Goal: Task Accomplishment & Management: Manage account settings

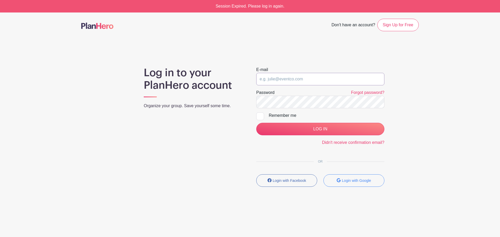
click at [316, 75] on input "email" at bounding box center [320, 79] width 128 height 12
click at [339, 80] on input "email" at bounding box center [320, 79] width 128 height 12
click at [304, 79] on input "email" at bounding box center [320, 79] width 128 height 12
paste input "advancement@airdriechristian.com"
type input "advancement@airdriechristian.com"
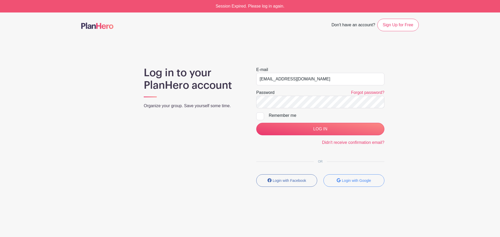
click at [287, 115] on div "Remember me" at bounding box center [327, 115] width 116 height 6
click at [259, 115] on input "Remember me" at bounding box center [257, 113] width 3 height 3
checkbox input "true"
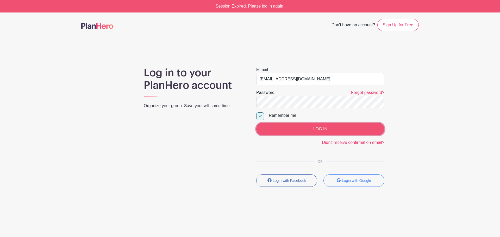
click at [317, 131] on input "LOG IN" at bounding box center [320, 129] width 128 height 12
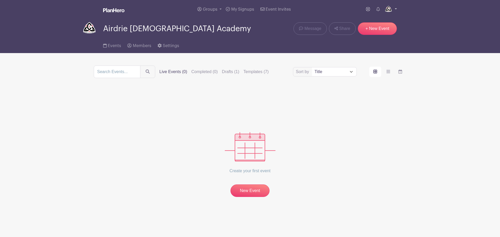
click at [392, 9] on link at bounding box center [390, 9] width 13 height 8
click at [420, 100] on div "Sort by Title Recently modified Newest Upcoming dates Live Events (0) Completed…" at bounding box center [250, 131] width 344 height 131
click at [379, 8] on icon at bounding box center [378, 9] width 4 height 4
click at [377, 8] on icon at bounding box center [378, 9] width 4 height 4
click at [366, 9] on icon at bounding box center [368, 9] width 4 height 4
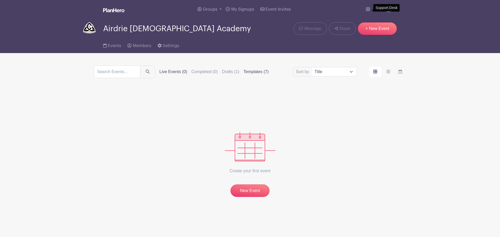
click at [269, 74] on label "Templates (7)" at bounding box center [255, 72] width 25 height 6
click at [0, 0] on input "Templates (7)" at bounding box center [0, 0] width 0 height 0
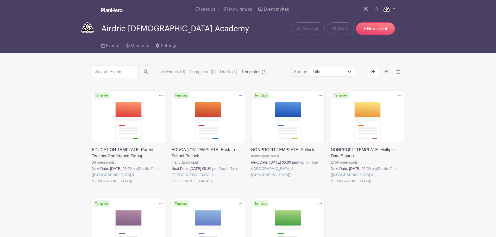
click at [266, 72] on label "Templates (7)" at bounding box center [253, 72] width 25 height 6
click at [0, 0] on input "Templates (7)" at bounding box center [0, 0] width 0 height 0
click at [387, 9] on img at bounding box center [386, 9] width 8 height 8
click at [459, 88] on main "Groups All Groups Airdrie Christian Academy My Signups Event Invites My account…" at bounding box center [248, 166] width 496 height 333
click at [167, 47] on span "Settings" at bounding box center [169, 46] width 16 height 4
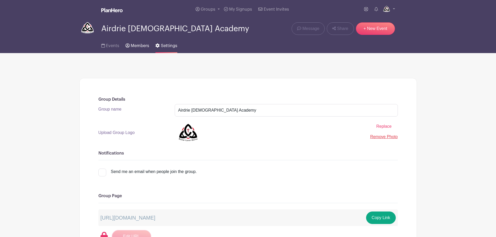
click at [149, 46] on span "Members" at bounding box center [140, 46] width 18 height 4
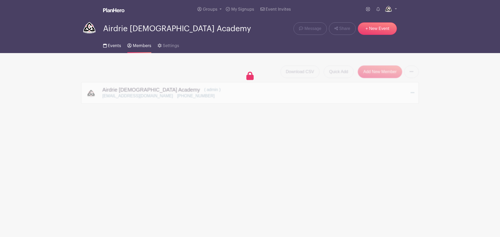
click at [110, 41] on link "Events" at bounding box center [112, 44] width 18 height 17
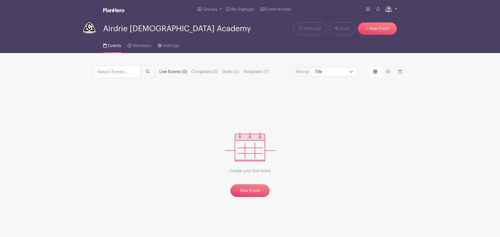
click at [393, 8] on link at bounding box center [390, 9] width 13 height 8
click at [373, 20] on link "My account" at bounding box center [375, 21] width 41 height 8
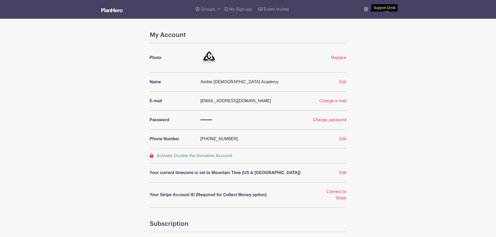
click at [366, 10] on icon at bounding box center [366, 9] width 4 height 4
click at [116, 12] on img at bounding box center [111, 10] width 21 height 4
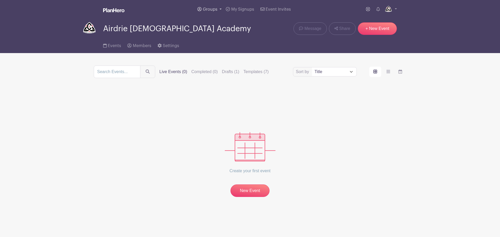
click at [209, 9] on span "Groups" at bounding box center [210, 9] width 15 height 4
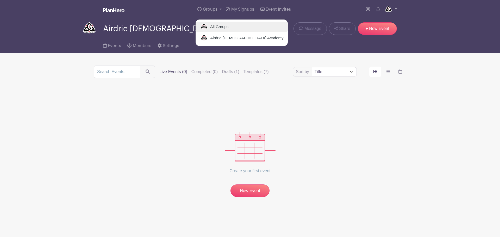
click at [219, 28] on span "All Groups" at bounding box center [218, 27] width 20 height 6
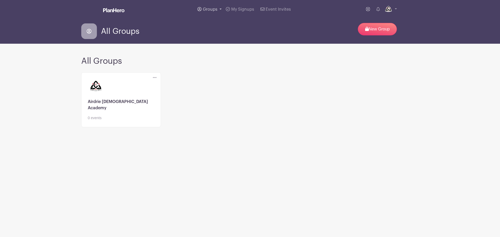
click at [217, 10] on span "Groups" at bounding box center [210, 9] width 15 height 4
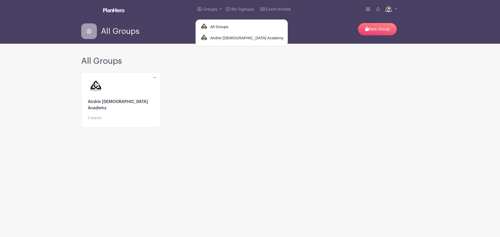
click at [154, 77] on icon at bounding box center [155, 77] width 4 height 4
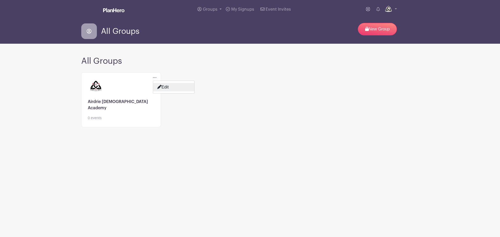
click at [170, 87] on link "Edit" at bounding box center [173, 87] width 41 height 8
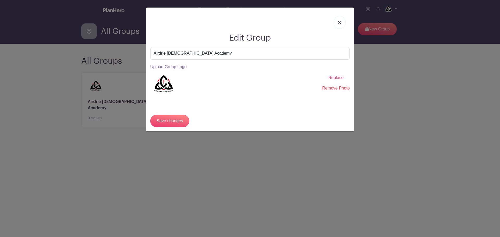
click at [340, 20] on link at bounding box center [339, 22] width 12 height 13
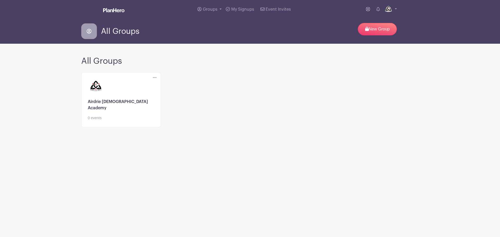
click at [96, 121] on link at bounding box center [121, 121] width 67 height 0
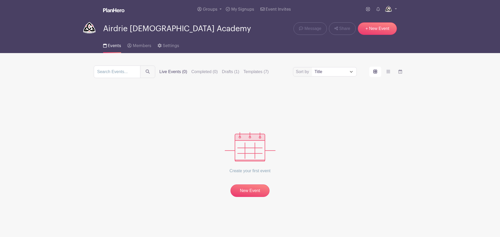
click at [316, 71] on select "Title Recently modified Newest Upcoming dates" at bounding box center [334, 71] width 44 height 9
click at [239, 74] on label "Drafts (1)" at bounding box center [230, 72] width 17 height 6
click at [0, 0] on input "Drafts (1)" at bounding box center [0, 0] width 0 height 0
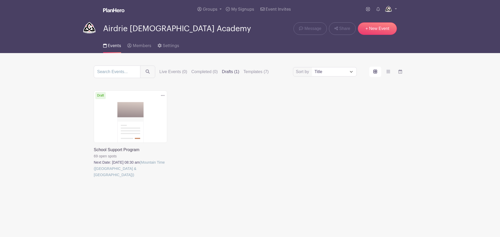
click at [94, 178] on link at bounding box center [94, 178] width 0 height 0
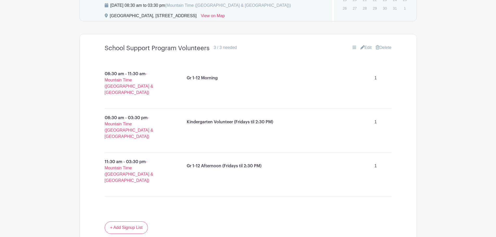
scroll to position [160, 0]
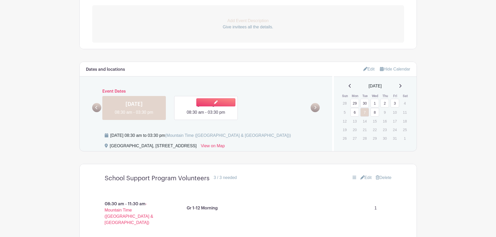
click at [206, 116] on link at bounding box center [206, 116] width 0 height 0
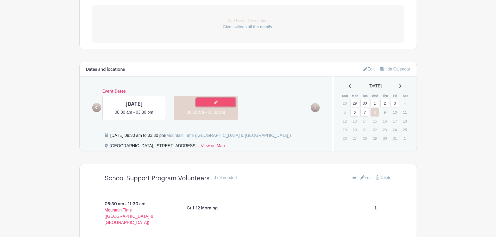
click at [217, 103] on icon at bounding box center [216, 102] width 4 height 4
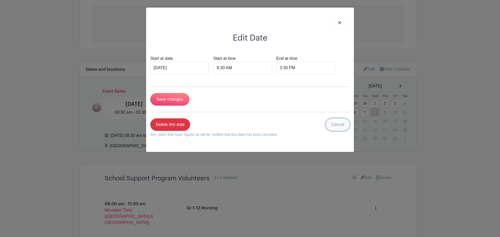
click at [336, 124] on link "Cancel" at bounding box center [338, 124] width 24 height 12
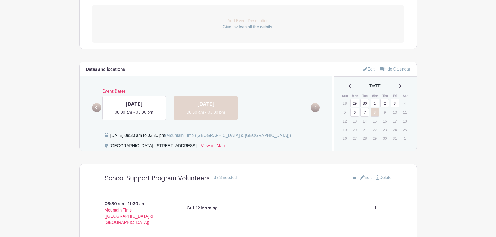
click at [363, 71] on link "Edit" at bounding box center [368, 69] width 11 height 9
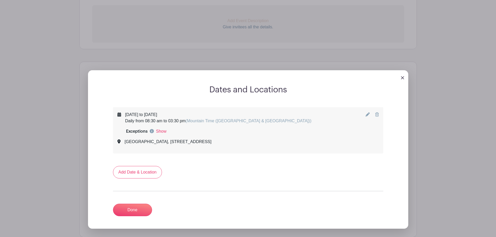
click at [366, 113] on icon at bounding box center [367, 114] width 4 height 4
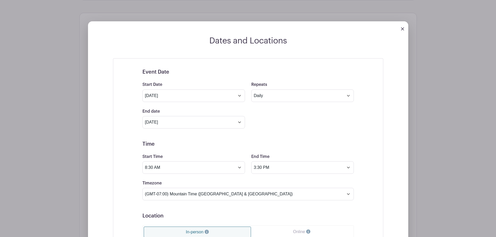
scroll to position [212, 0]
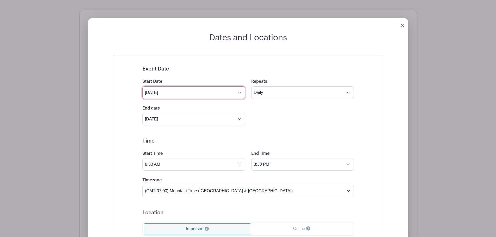
click at [239, 93] on input "Sep 8 2025" at bounding box center [193, 92] width 103 height 12
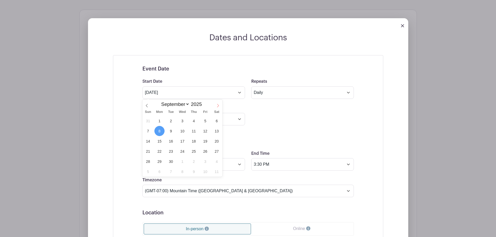
click at [216, 105] on span at bounding box center [217, 104] width 9 height 9
select select "9"
click at [183, 119] on span "1" at bounding box center [182, 121] width 10 height 10
type input "Oct 1 2025"
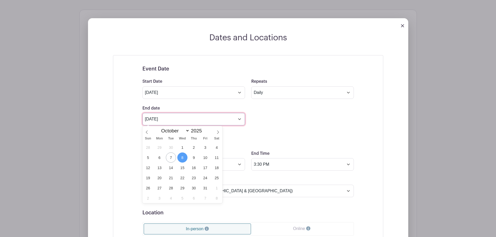
click at [238, 119] on input "Oct 8 2025" at bounding box center [193, 119] width 103 height 12
click at [217, 131] on icon at bounding box center [218, 132] width 4 height 4
select select "10"
click at [149, 198] on span "30" at bounding box center [148, 198] width 10 height 10
type input "Nov 30 2025"
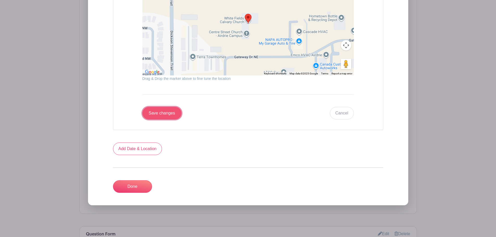
click at [165, 116] on input "Save changes" at bounding box center [161, 113] width 39 height 12
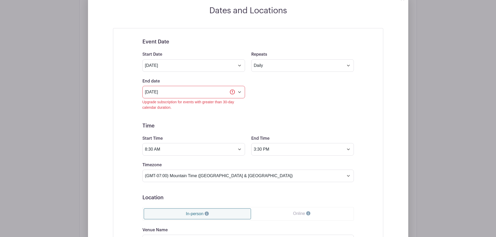
scroll to position [280, 0]
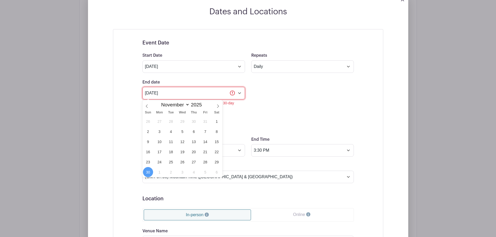
click at [240, 94] on input "Nov 30 2025" at bounding box center [193, 93] width 103 height 12
click at [146, 109] on span at bounding box center [146, 104] width 9 height 9
select select "9"
click at [207, 162] on span "31" at bounding box center [205, 162] width 10 height 10
type input "Oct 31 2025"
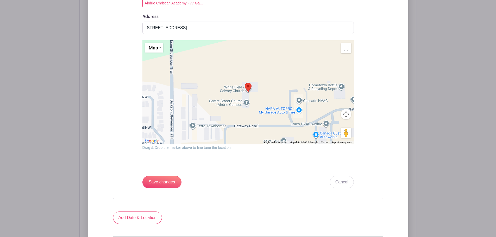
scroll to position [618, 0]
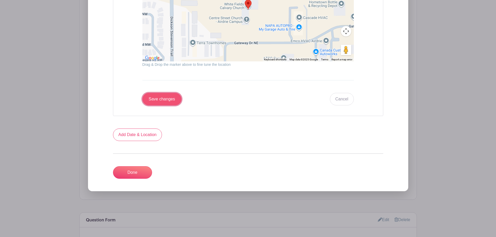
click at [164, 98] on input "Save changes" at bounding box center [161, 99] width 39 height 12
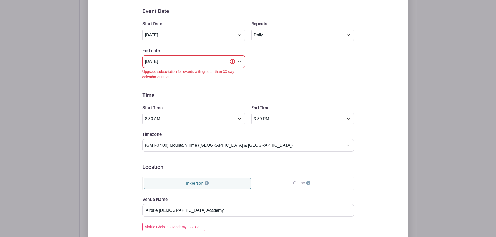
scroll to position [306, 0]
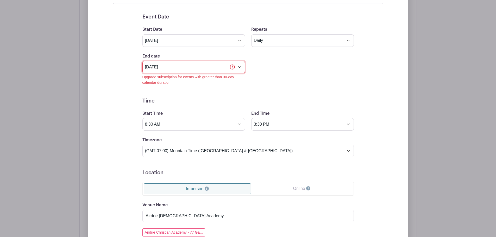
click at [239, 67] on input "Oct 31 2025" at bounding box center [193, 67] width 103 height 12
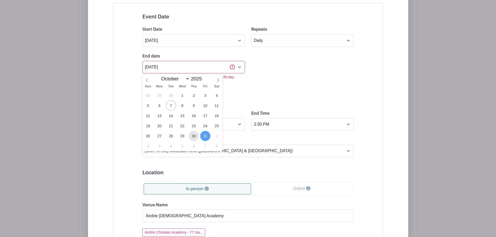
click at [193, 137] on span "30" at bounding box center [194, 136] width 10 height 10
type input "Oct 30 2025"
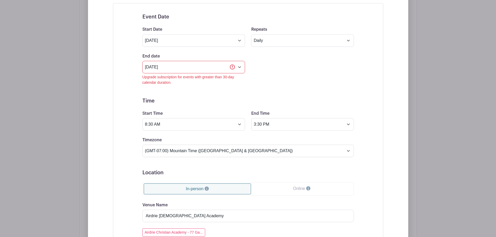
click at [330, 86] on form "Event Date Start Date Oct 1 2025 Repeats Does not repeat Daily Weekly Monthly o…" at bounding box center [247, 216] width 211 height 404
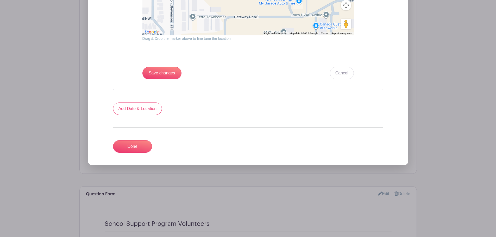
scroll to position [670, 0]
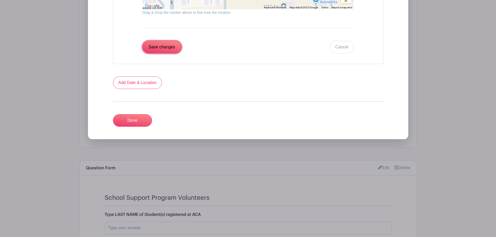
drag, startPoint x: 174, startPoint y: 51, endPoint x: 177, endPoint y: 49, distance: 3.0
click at [174, 51] on input "Save changes" at bounding box center [161, 47] width 39 height 12
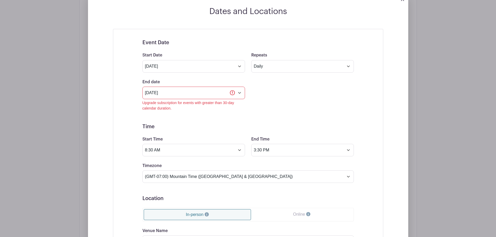
scroll to position [280, 0]
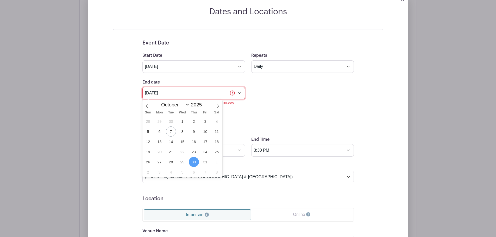
click at [237, 93] on input "Oct 30 2025" at bounding box center [193, 93] width 103 height 12
click at [183, 160] on span "29" at bounding box center [182, 162] width 10 height 10
type input "Oct 29 2025"
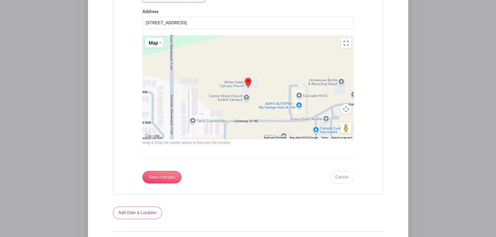
scroll to position [618, 0]
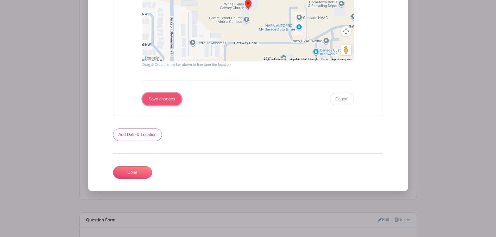
click at [153, 98] on input "Save changes" at bounding box center [161, 99] width 39 height 12
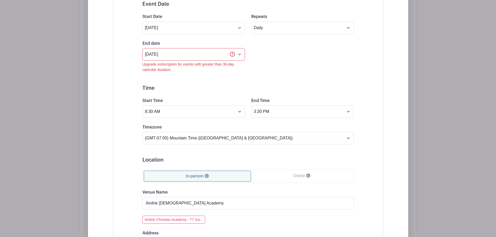
scroll to position [306, 0]
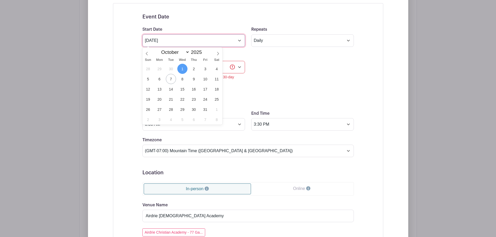
click at [237, 39] on input "Oct 1 2025" at bounding box center [193, 40] width 103 height 12
click at [182, 66] on span "1" at bounding box center [182, 69] width 10 height 10
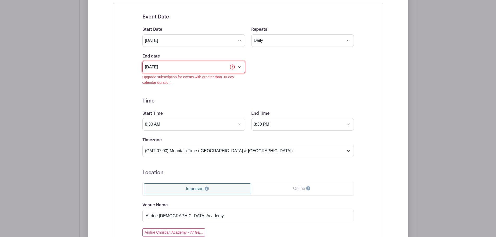
click at [231, 67] on input "Oct 29 2025" at bounding box center [193, 67] width 103 height 12
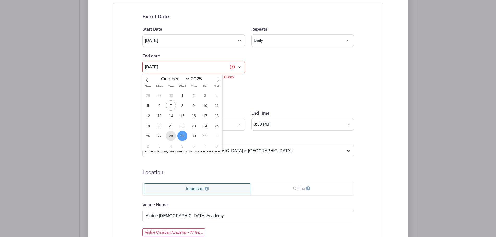
click at [170, 137] on span "28" at bounding box center [171, 136] width 10 height 10
type input "Oct 28 2025"
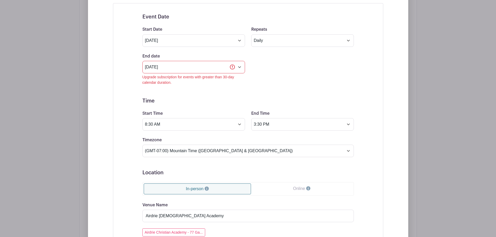
click at [116, 125] on div "Event Date Start Date Oct 1 2025 Repeats Does not repeat Daily Weekly Monthly o…" at bounding box center [248, 215] width 270 height 425
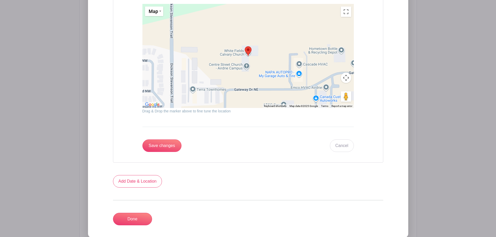
scroll to position [670, 0]
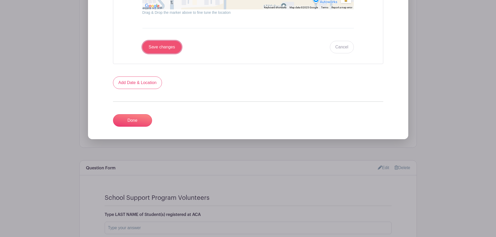
click at [174, 44] on input "Save changes" at bounding box center [161, 47] width 39 height 12
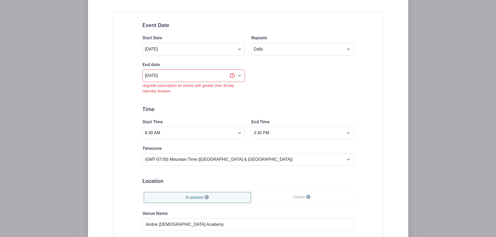
scroll to position [280, 0]
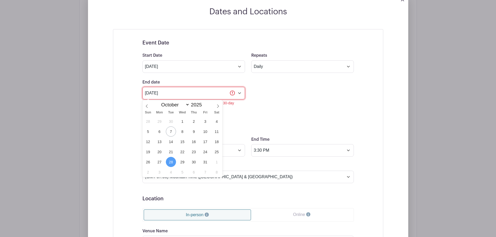
click at [237, 94] on input "Oct 28 2025" at bounding box center [193, 93] width 103 height 12
click at [182, 160] on span "29" at bounding box center [182, 162] width 10 height 10
type input "Oct 29 2025"
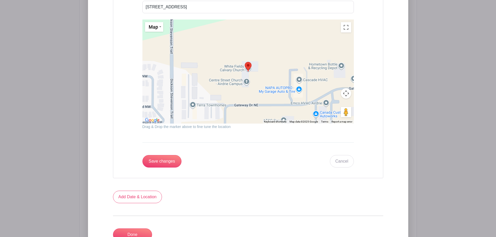
scroll to position [592, 0]
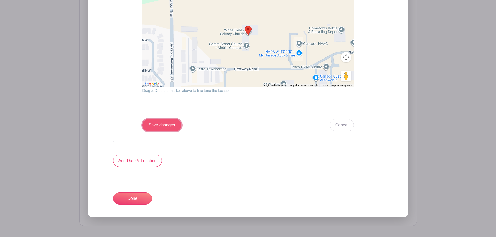
click at [163, 128] on input "Save changes" at bounding box center [161, 125] width 39 height 12
click at [131, 199] on link "Done" at bounding box center [132, 198] width 39 height 12
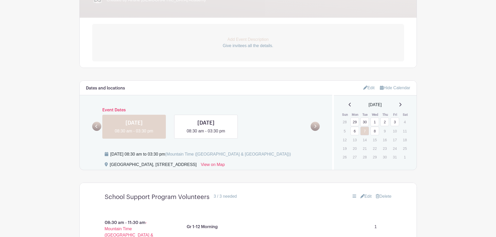
scroll to position [176, 0]
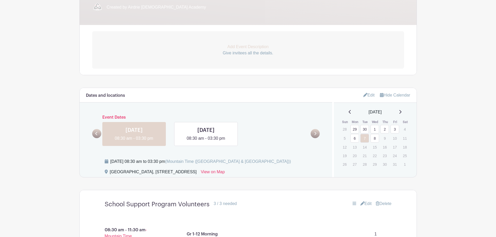
click at [348, 113] on icon at bounding box center [349, 112] width 3 height 4
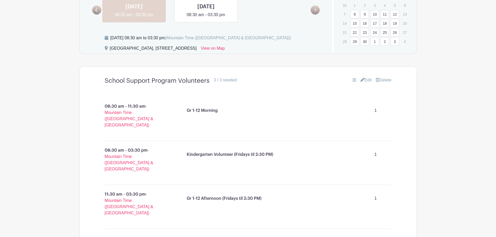
scroll to position [306, 0]
